Goal: Task Accomplishment & Management: Manage account settings

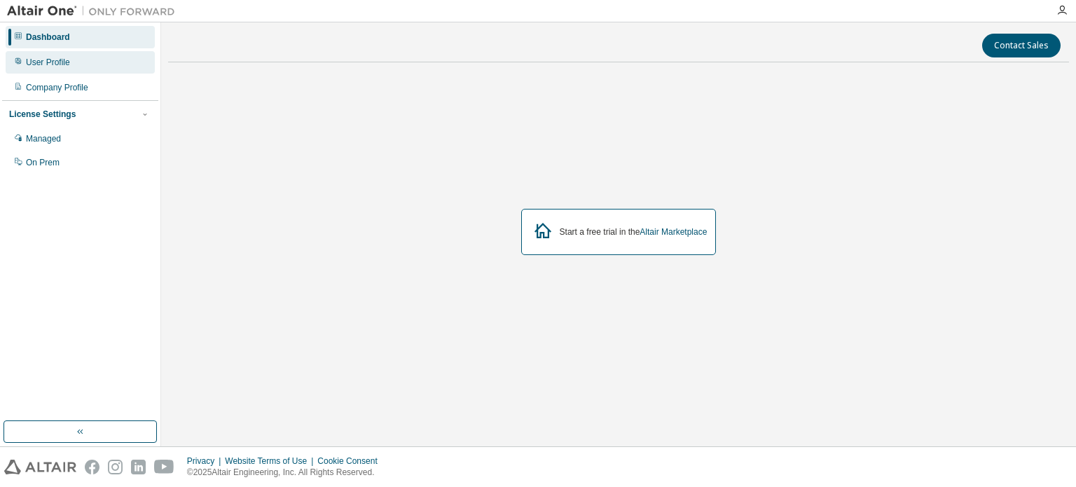
click at [40, 58] on div "User Profile" at bounding box center [48, 62] width 44 height 11
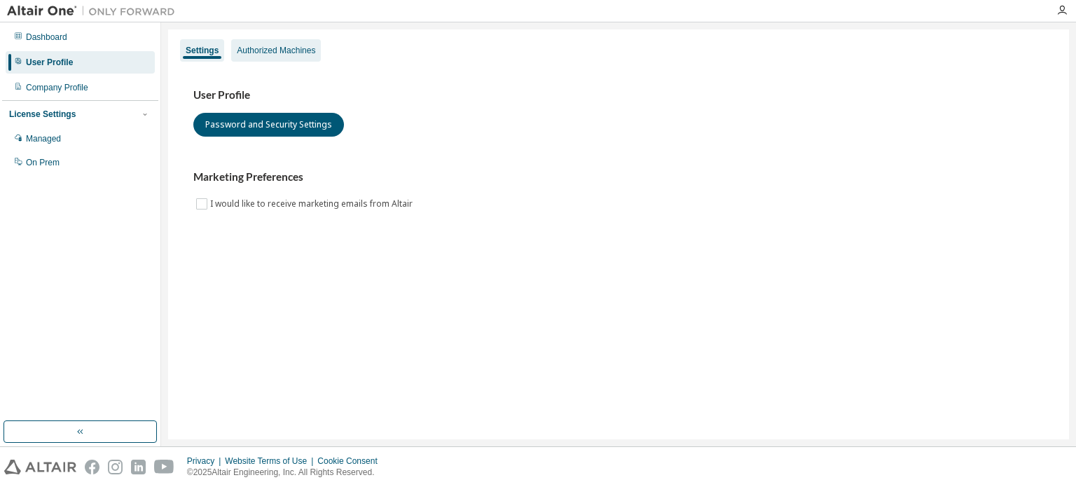
click at [275, 56] on div "Authorized Machines" at bounding box center [276, 50] width 90 height 22
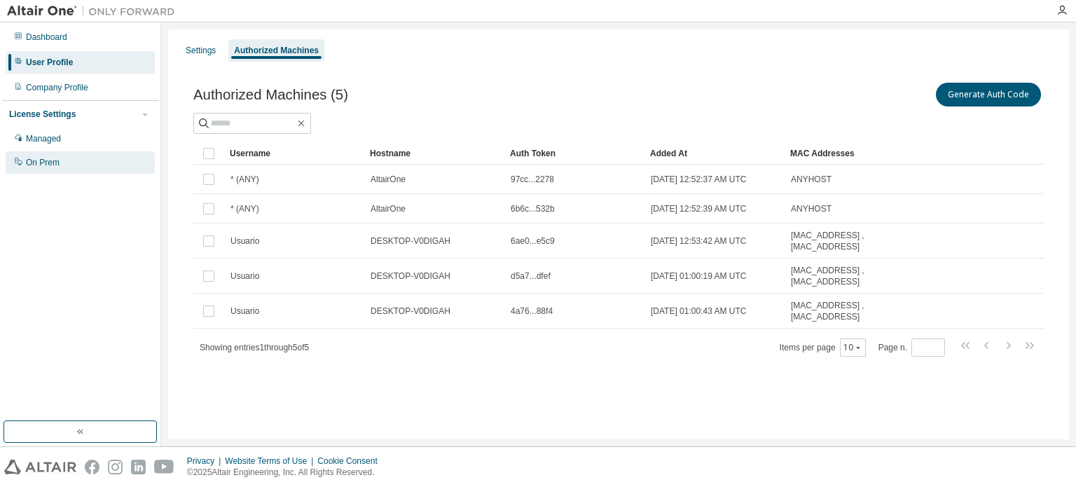
click at [51, 159] on div "On Prem" at bounding box center [43, 162] width 34 height 11
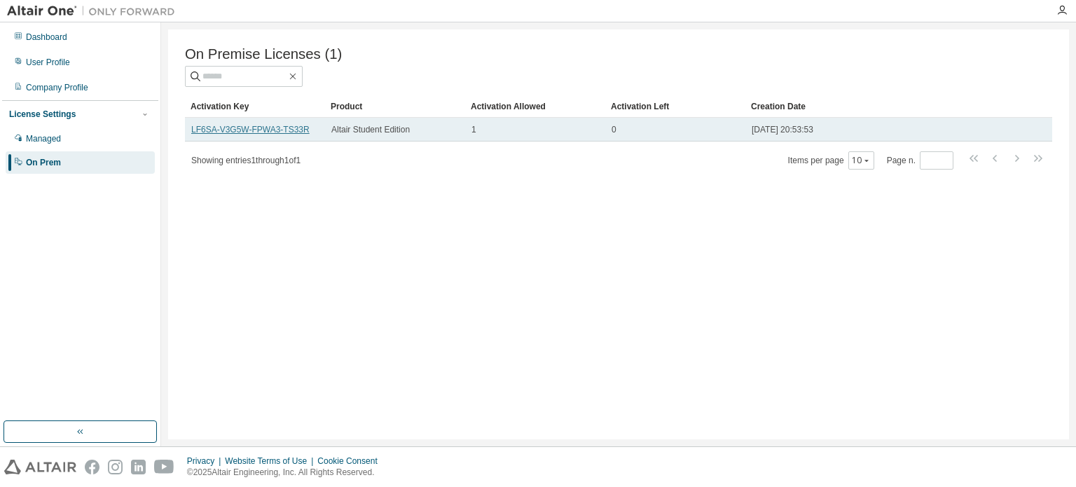
click at [284, 134] on link "LF6SA-V3G5W-FPWA3-TS33R" at bounding box center [250, 130] width 118 height 10
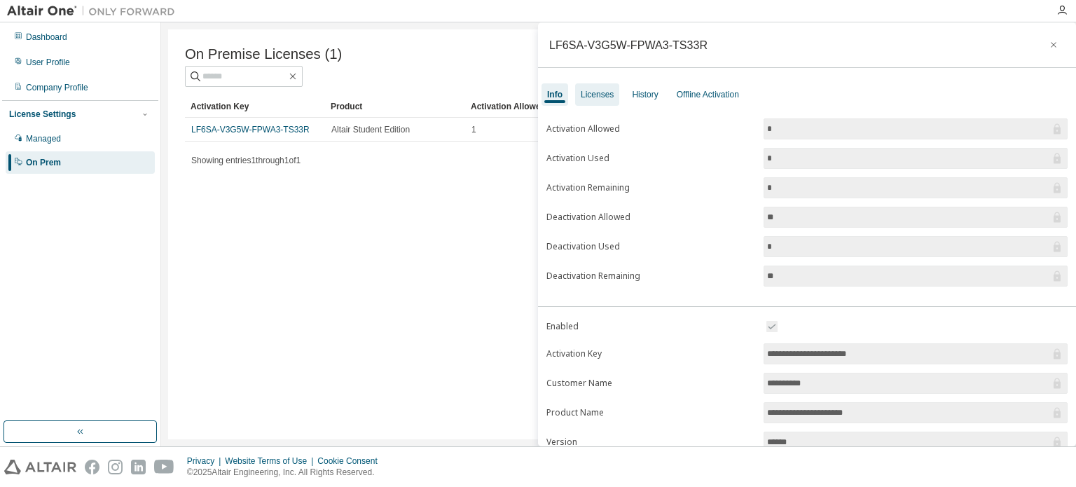
click at [587, 95] on div "Licenses" at bounding box center [597, 94] width 33 height 11
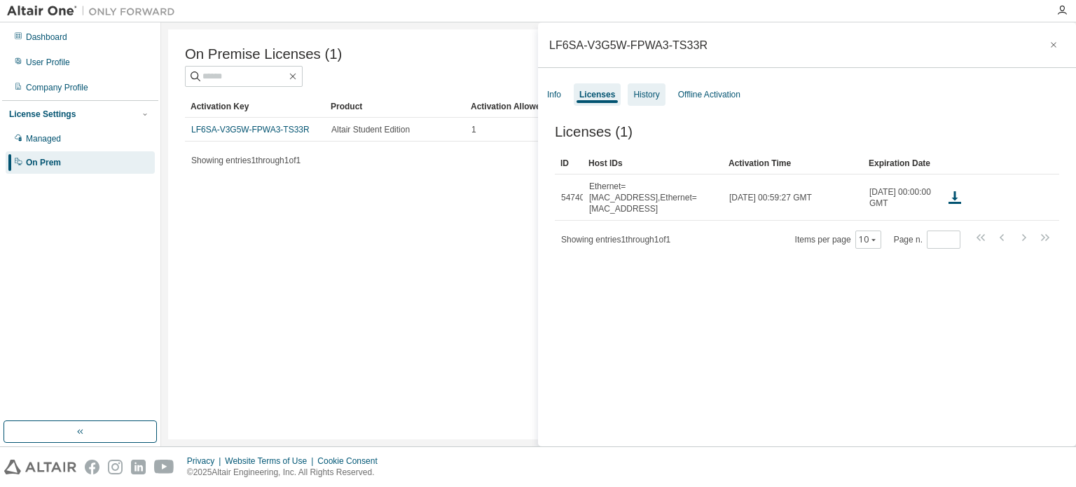
click at [648, 95] on div "History" at bounding box center [646, 94] width 26 height 11
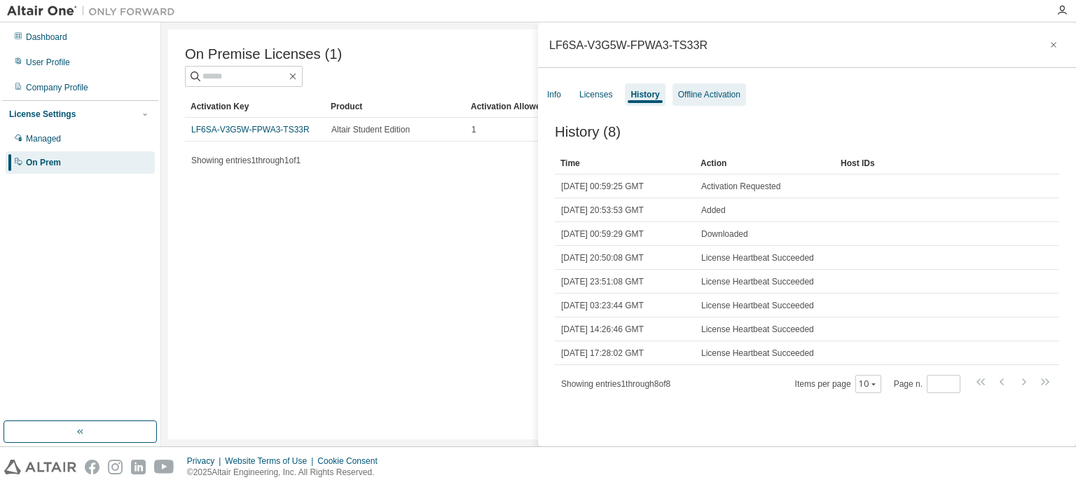
click at [716, 87] on div "Offline Activation" at bounding box center [709, 94] width 74 height 22
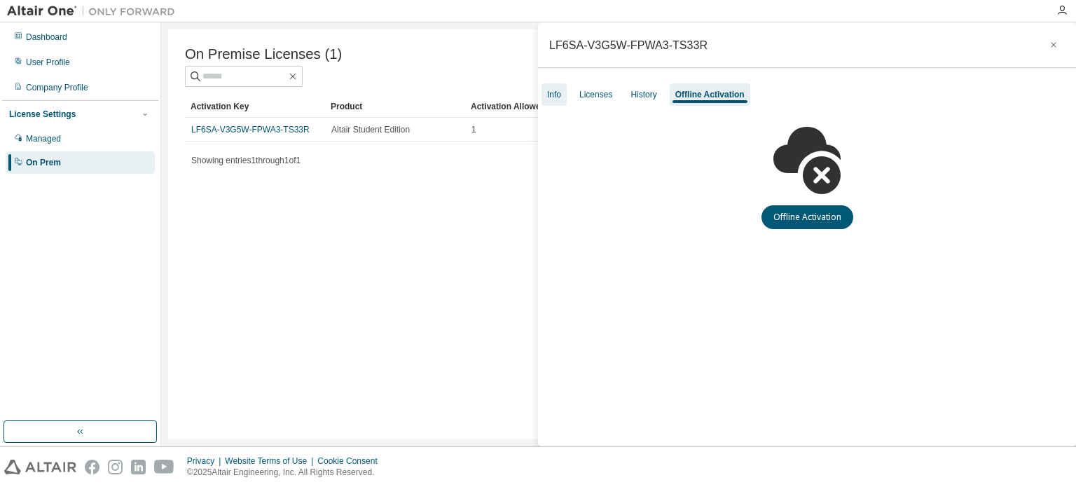
click at [554, 94] on div "Info" at bounding box center [554, 94] width 14 height 11
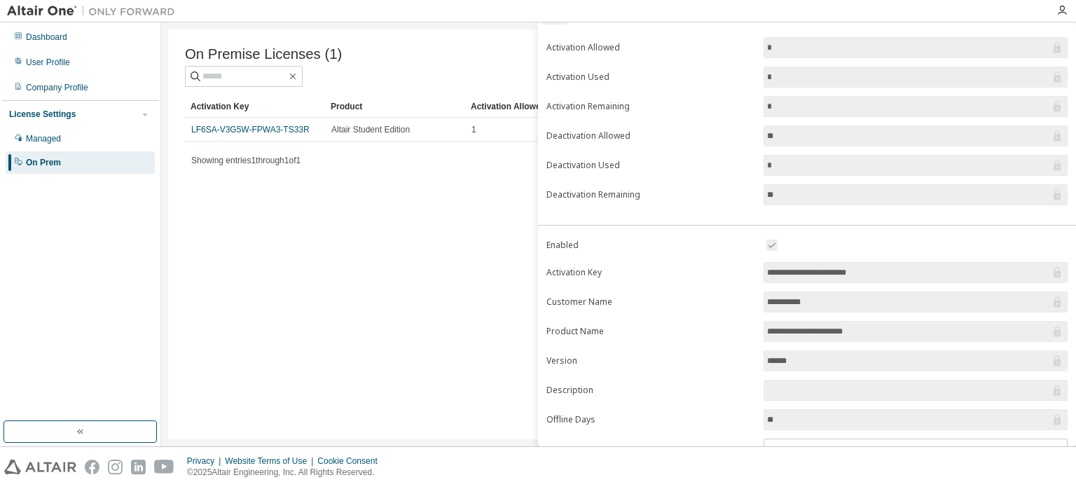
scroll to position [154, 0]
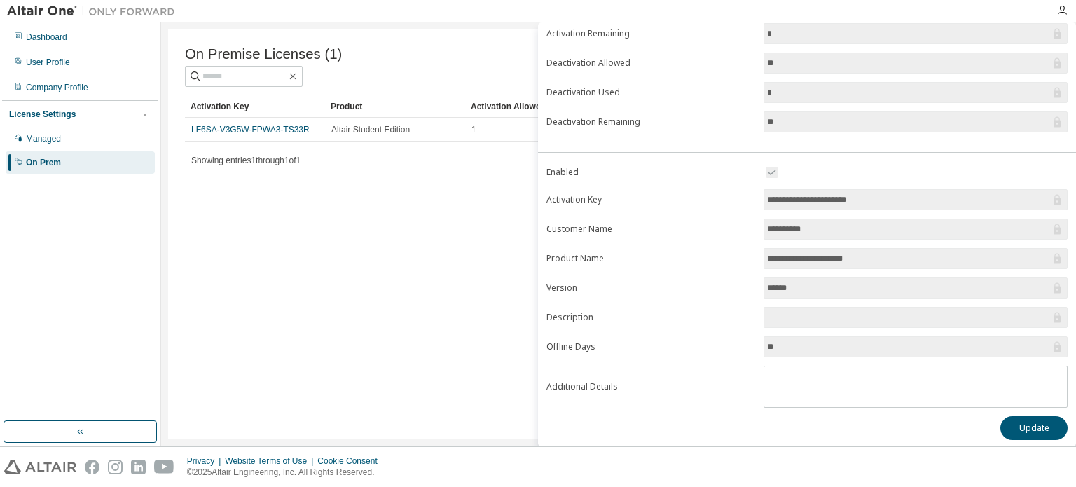
drag, startPoint x: 884, startPoint y: 196, endPoint x: 756, endPoint y: 203, distance: 128.4
click at [756, 203] on form "**********" at bounding box center [806, 286] width 521 height 244
click at [115, 309] on div "Dashboard User Profile Company Profile License Settings Managed On Prem" at bounding box center [80, 222] width 156 height 394
